Goal: Find specific page/section: Find specific page/section

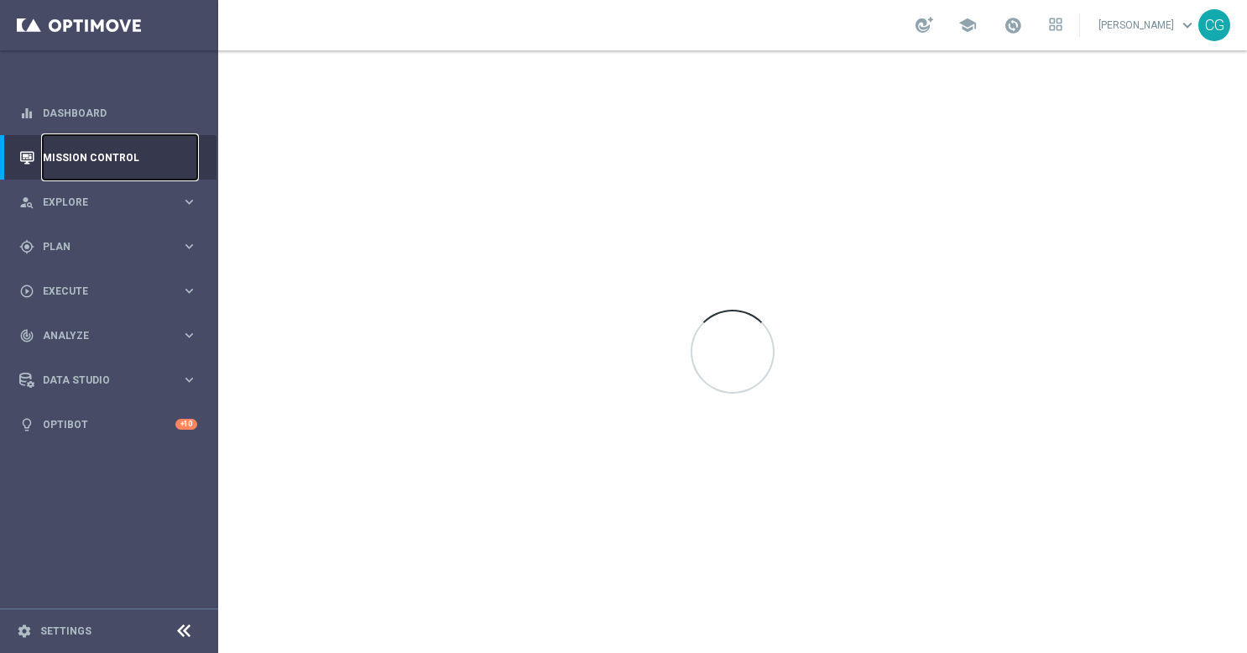
click at [111, 158] on link "Mission Control" at bounding box center [120, 157] width 154 height 44
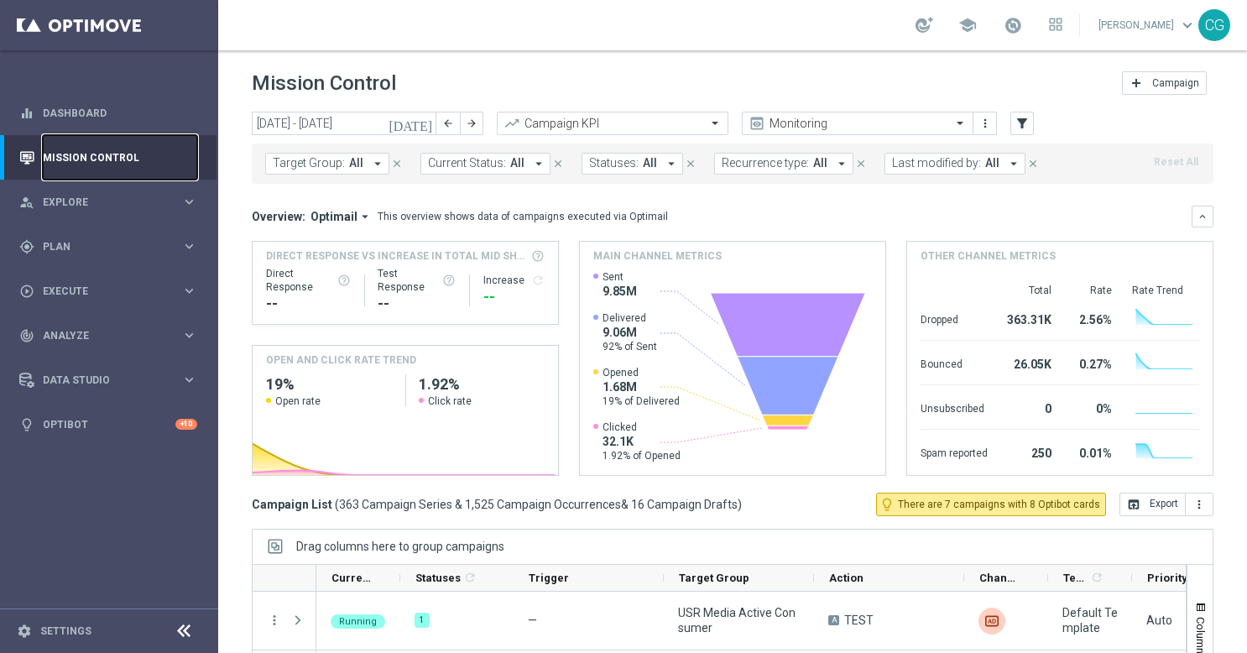
scroll to position [185, 0]
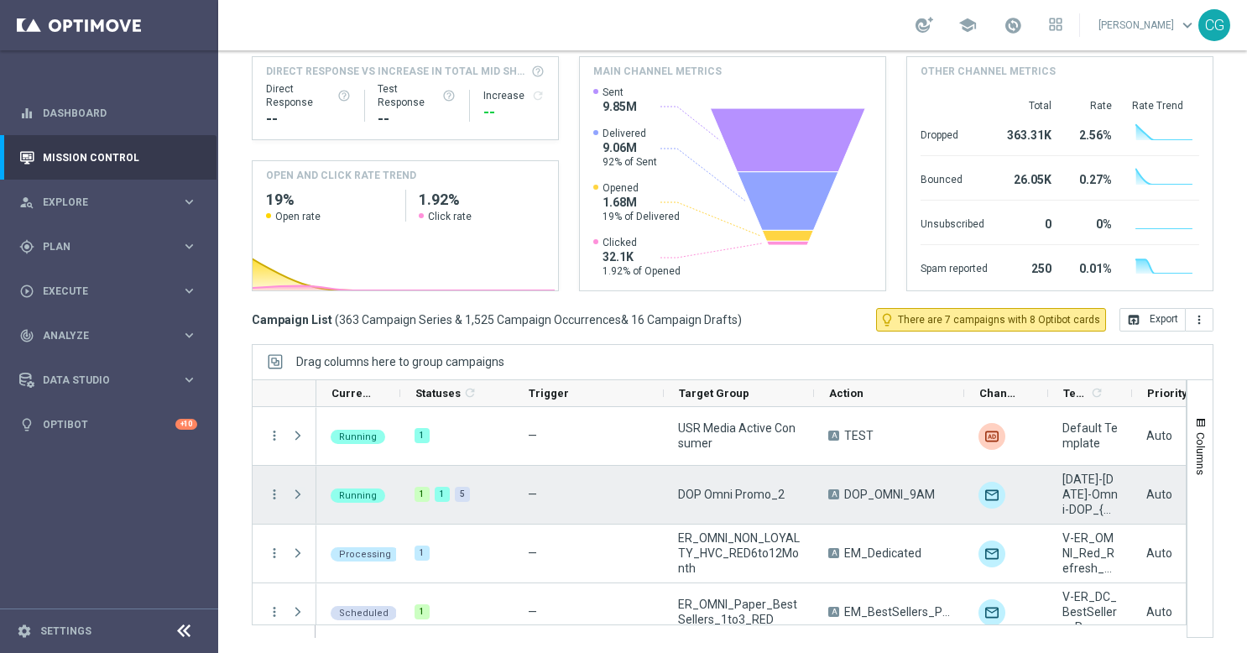
click at [300, 495] on span "Press SPACE to select this row." at bounding box center [297, 493] width 15 height 13
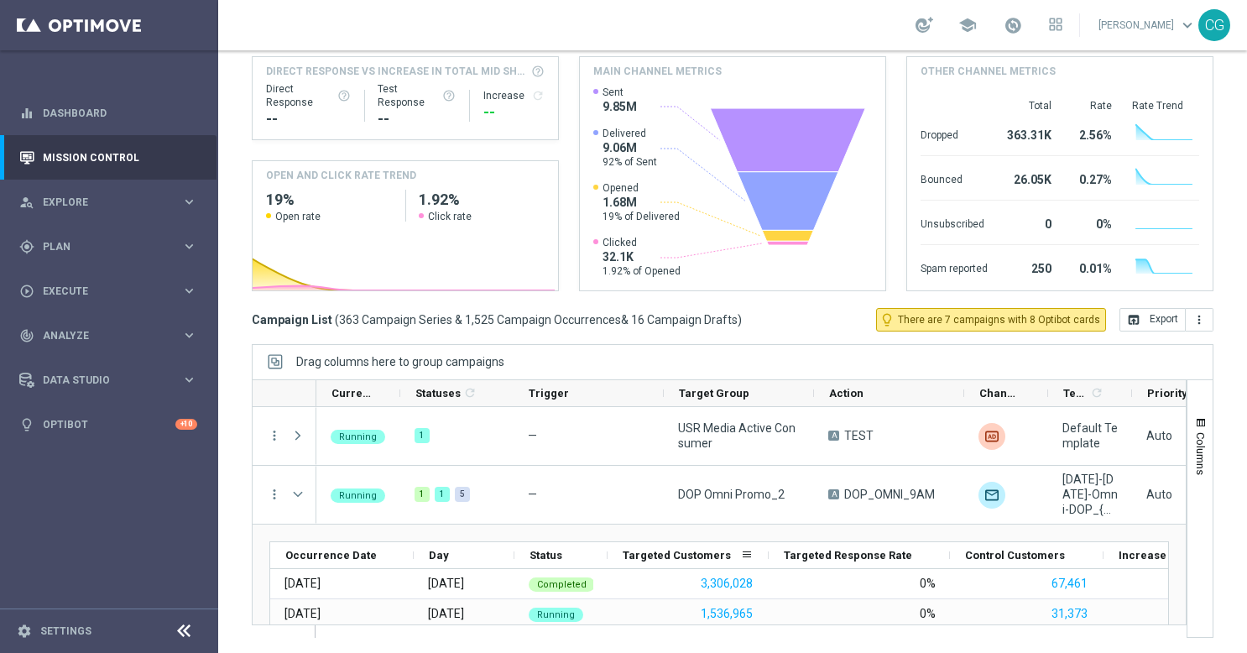
scroll to position [0, 0]
